Goal: Check status: Check status

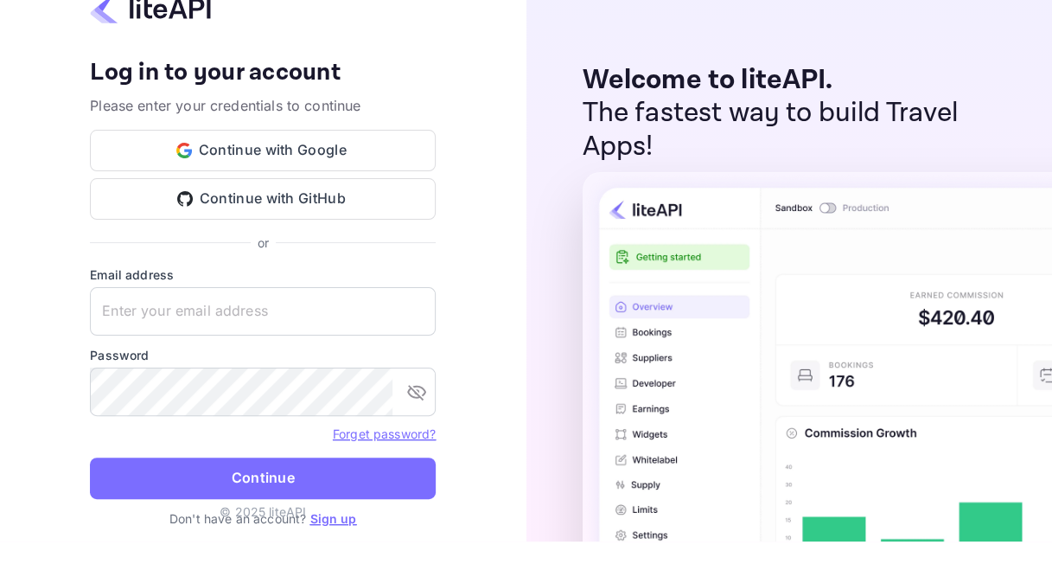
scroll to position [86, 0]
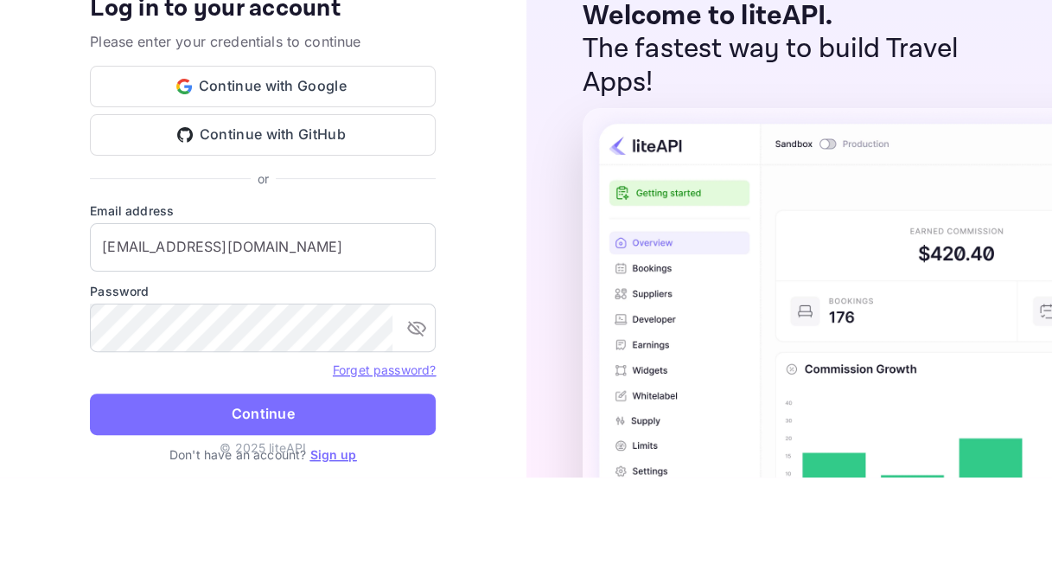
click at [274, 418] on ya-tr-span "Continue" at bounding box center [263, 413] width 63 height 23
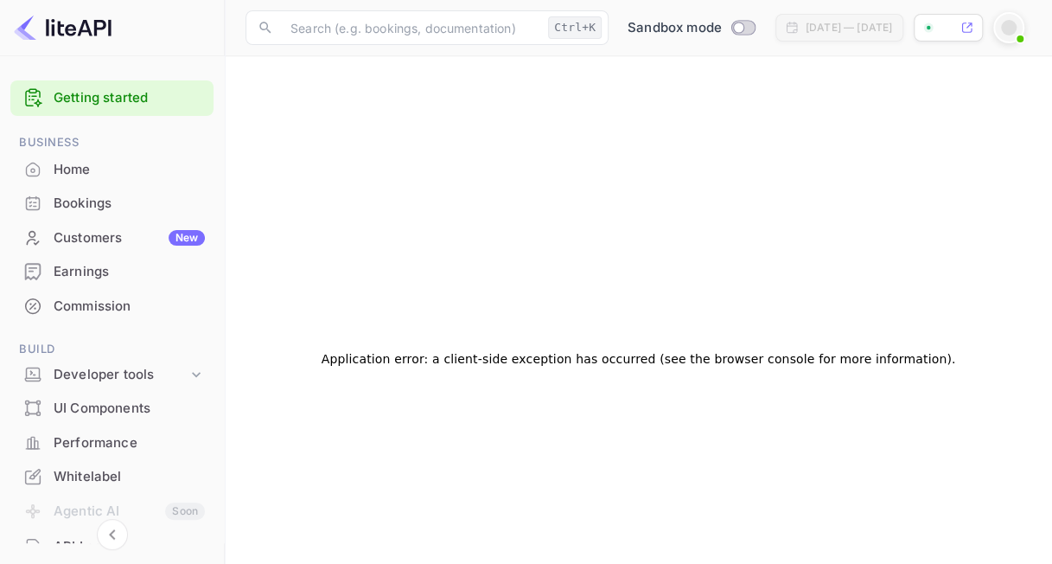
click at [47, 207] on div "Bookings" at bounding box center [111, 204] width 203 height 34
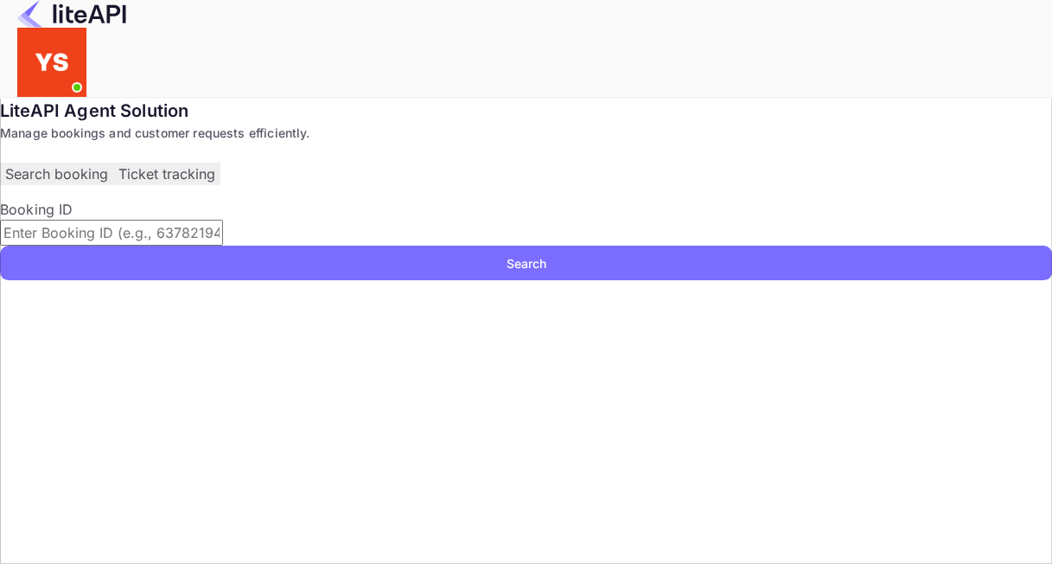
click at [223, 245] on input "text" at bounding box center [111, 233] width 223 height 26
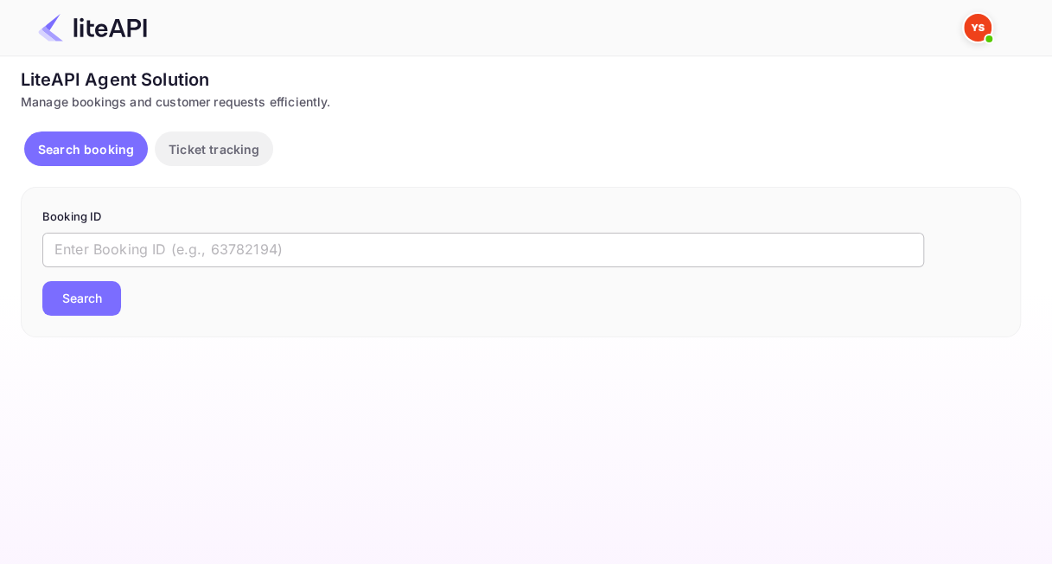
click at [261, 250] on input "text" at bounding box center [483, 249] width 882 height 35
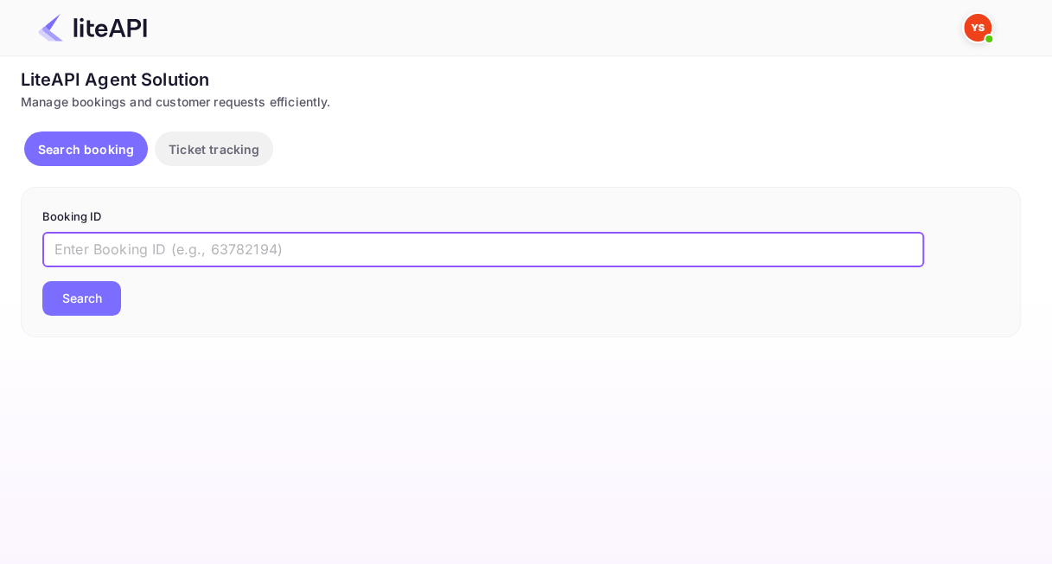
paste input "9011140"
type input "9011140"
click at [42, 281] on button "Search" at bounding box center [81, 298] width 79 height 35
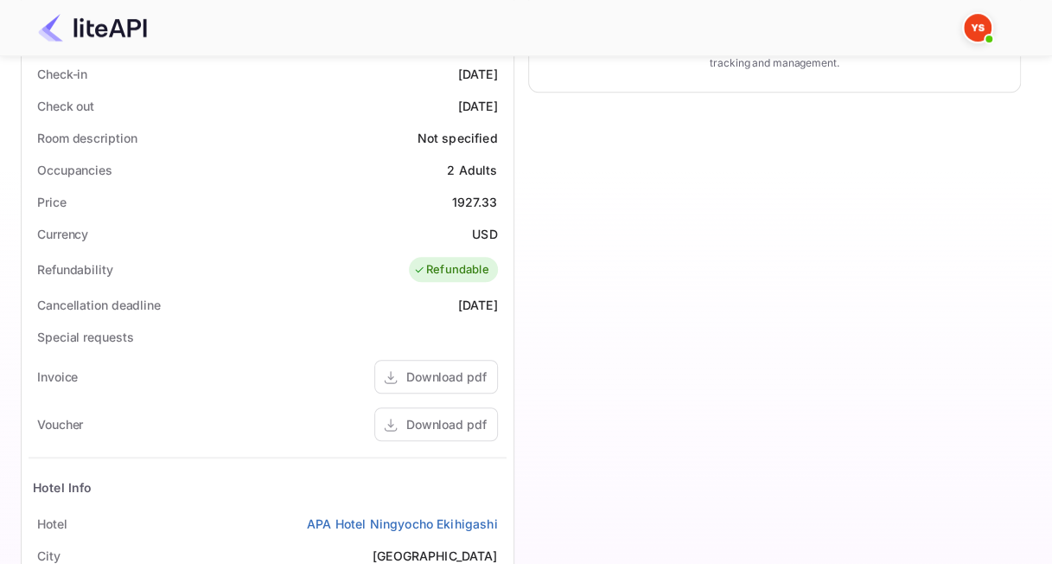
scroll to position [519, 0]
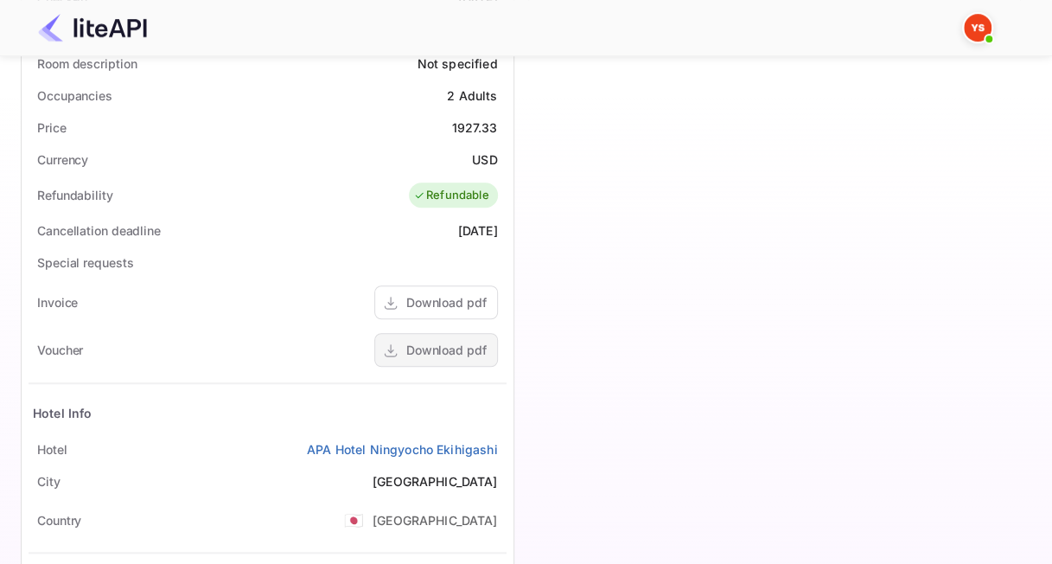
click at [424, 345] on div "Download pdf" at bounding box center [446, 350] width 80 height 18
